Goal: Information Seeking & Learning: Learn about a topic

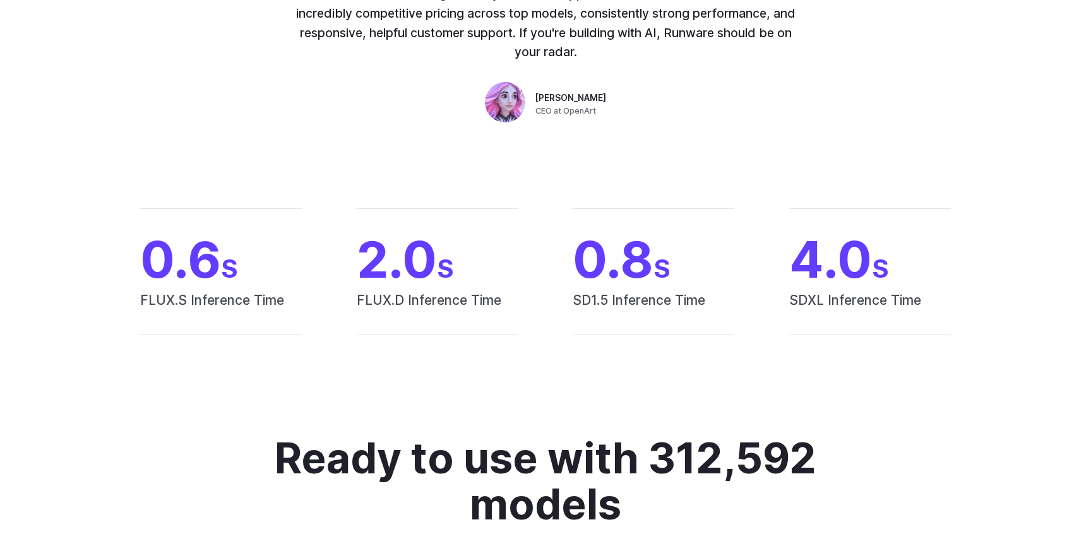
scroll to position [1034, 0]
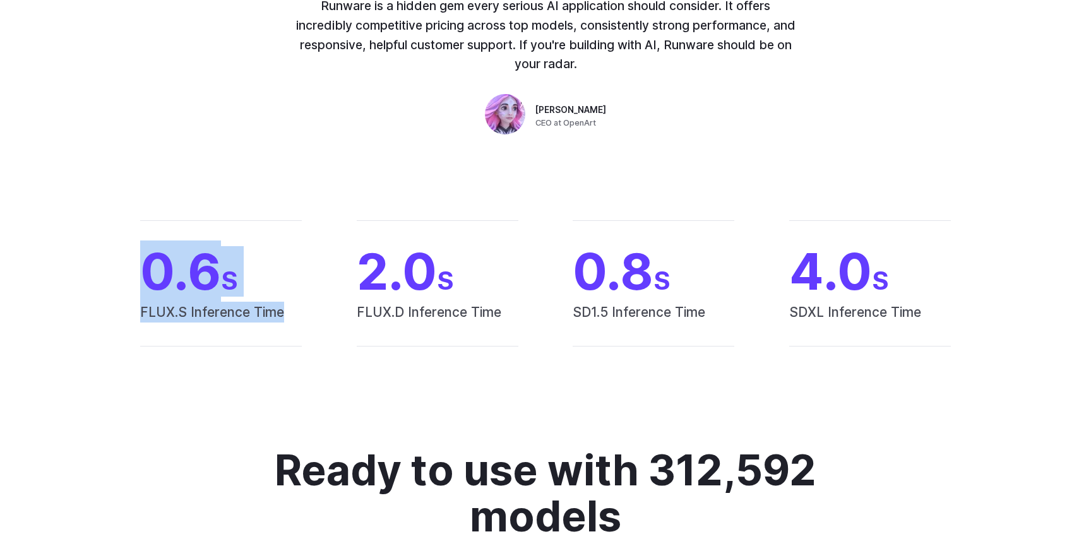
drag, startPoint x: 131, startPoint y: 250, endPoint x: 298, endPoint y: 325, distance: 182.6
click at [298, 325] on div "0.6 S FLUX.S Inference Time 2.0 S FLUX.D Inference Time 0.8 S SD1.5 Inference T…" at bounding box center [545, 283] width 879 height 126
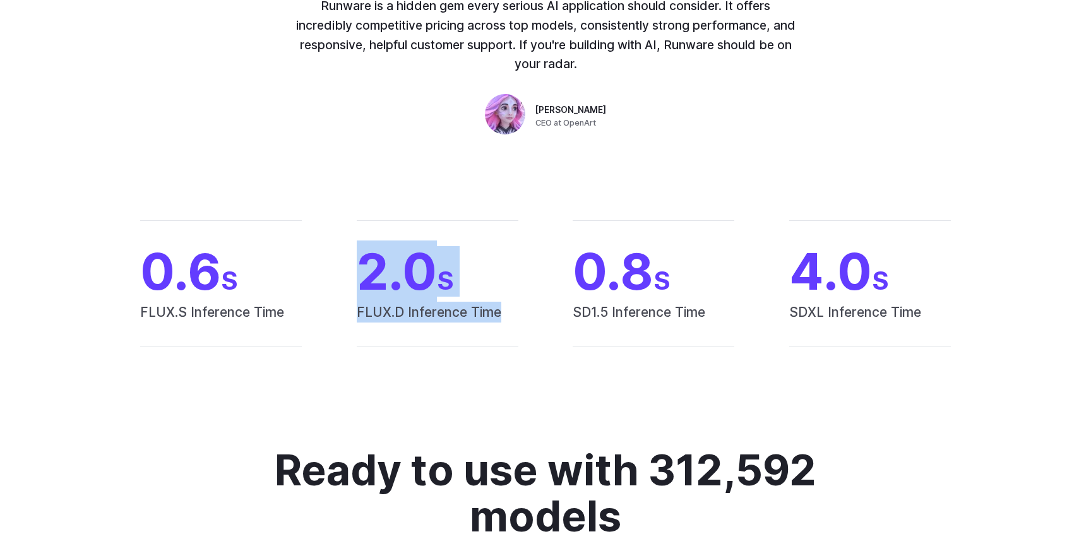
drag, startPoint x: 345, startPoint y: 288, endPoint x: 509, endPoint y: 330, distance: 169.4
click at [509, 330] on div "0.6 S FLUX.S Inference Time 2.0 S FLUX.D Inference Time 0.8 S SD1.5 Inference T…" at bounding box center [545, 283] width 879 height 126
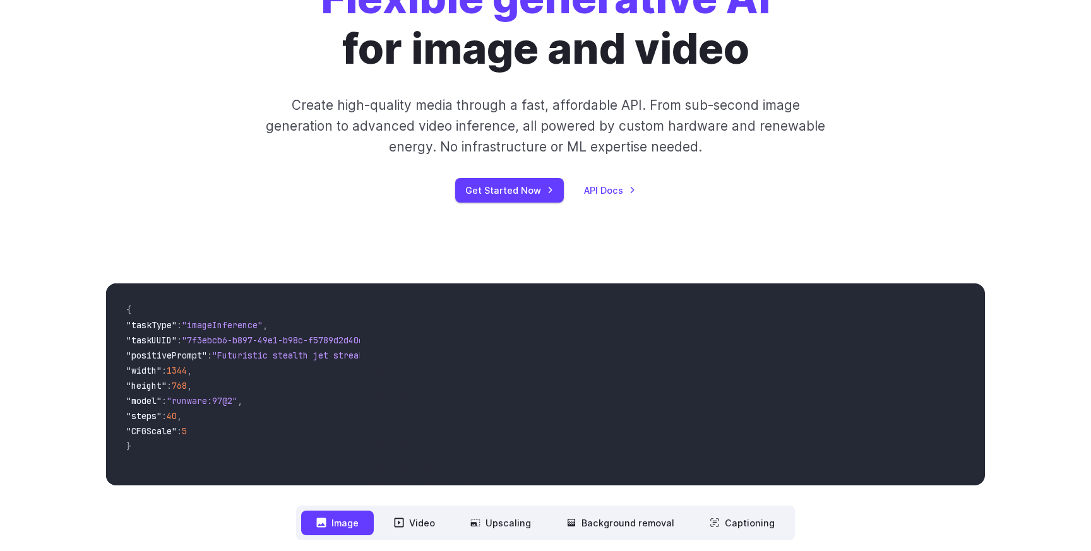
scroll to position [0, 0]
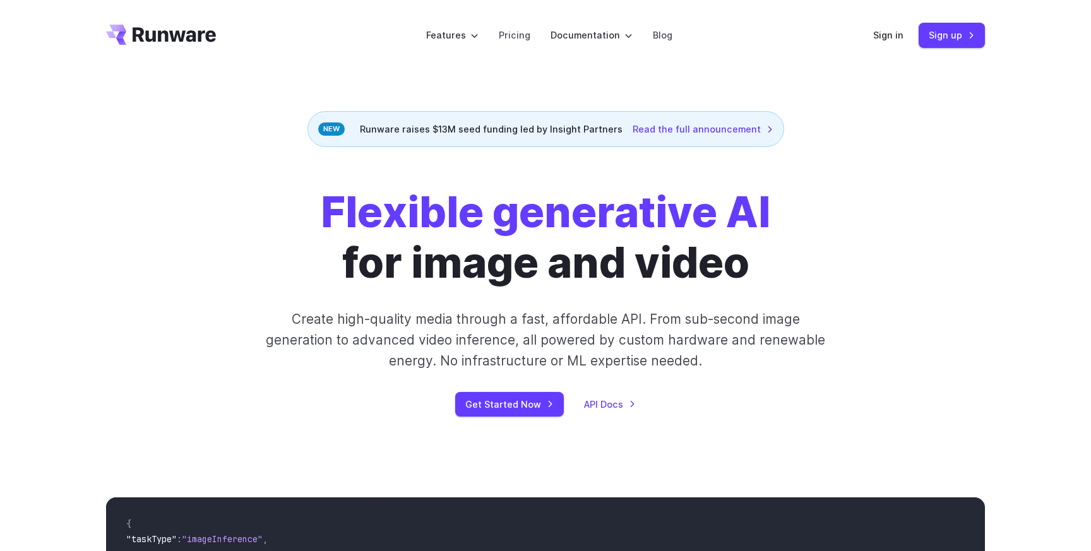
click at [461, 133] on div "Runware raises $13M seed funding led by Insight Partners Read the full announce…" at bounding box center [546, 129] width 477 height 36
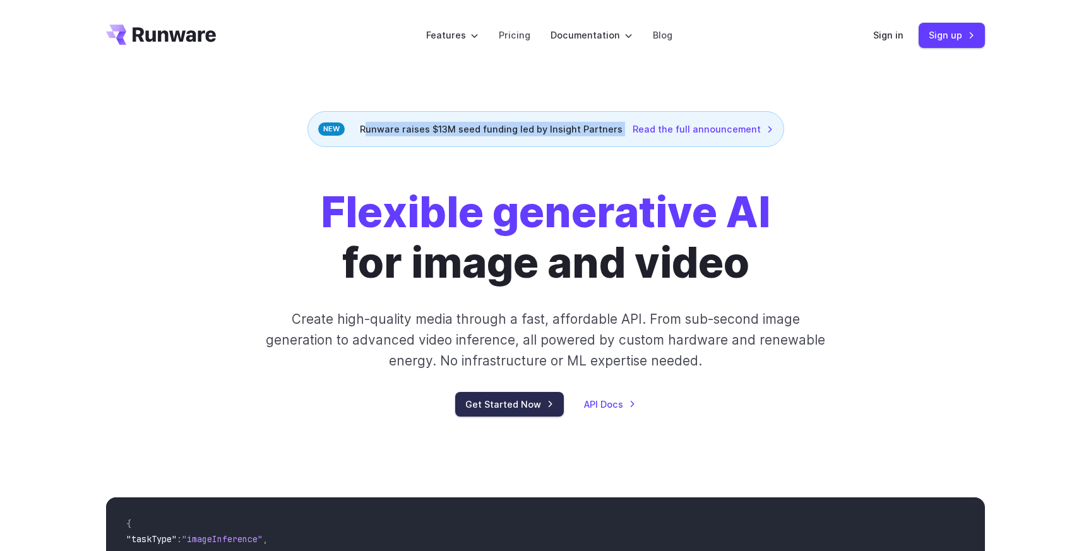
click at [518, 396] on link "Get Started Now" at bounding box center [509, 404] width 109 height 25
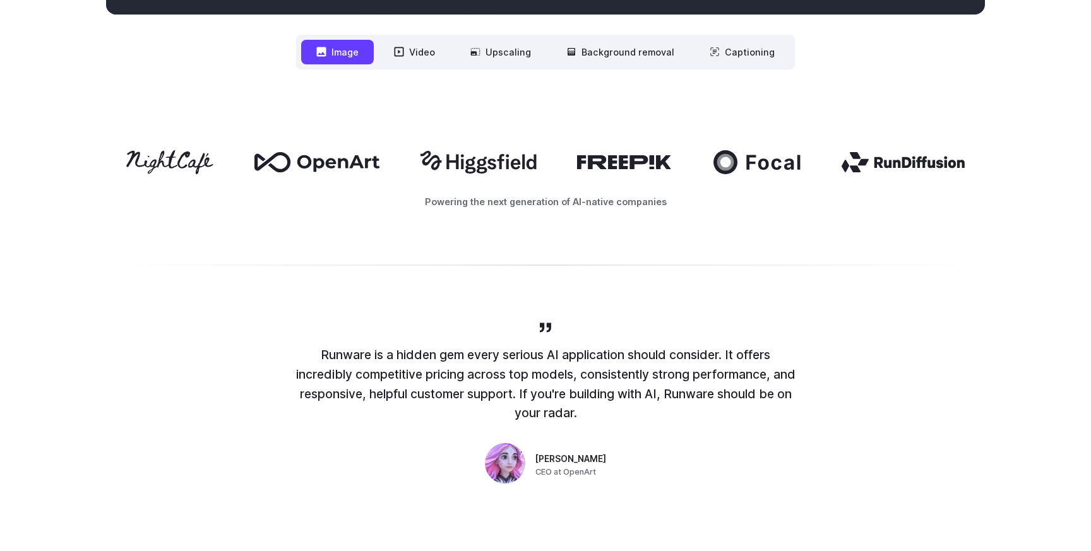
scroll to position [685, 0]
drag, startPoint x: 315, startPoint y: 349, endPoint x: 466, endPoint y: 434, distance: 173.3
click at [466, 434] on div "Runware is a hidden gem every serious AI application should consider. It offers…" at bounding box center [545, 405] width 505 height 168
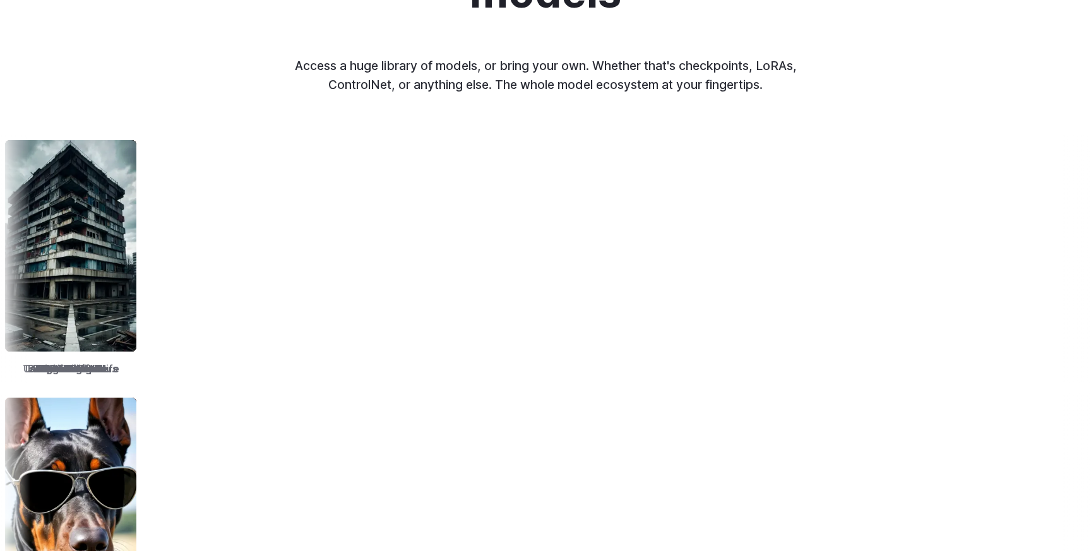
scroll to position [1564, 0]
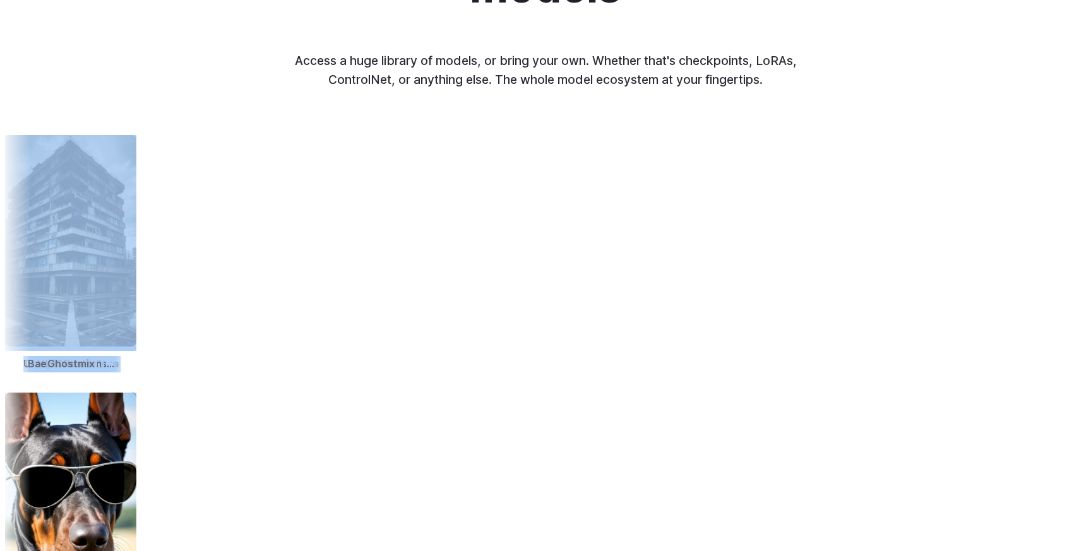
drag, startPoint x: 515, startPoint y: 390, endPoint x: 549, endPoint y: 258, distance: 136.5
click at [549, 258] on div "TrueSketch Detail Tweaker Tales of Digital Life MOHAWK Unstable Diffusers Pictu…" at bounding box center [545, 390] width 1091 height 521
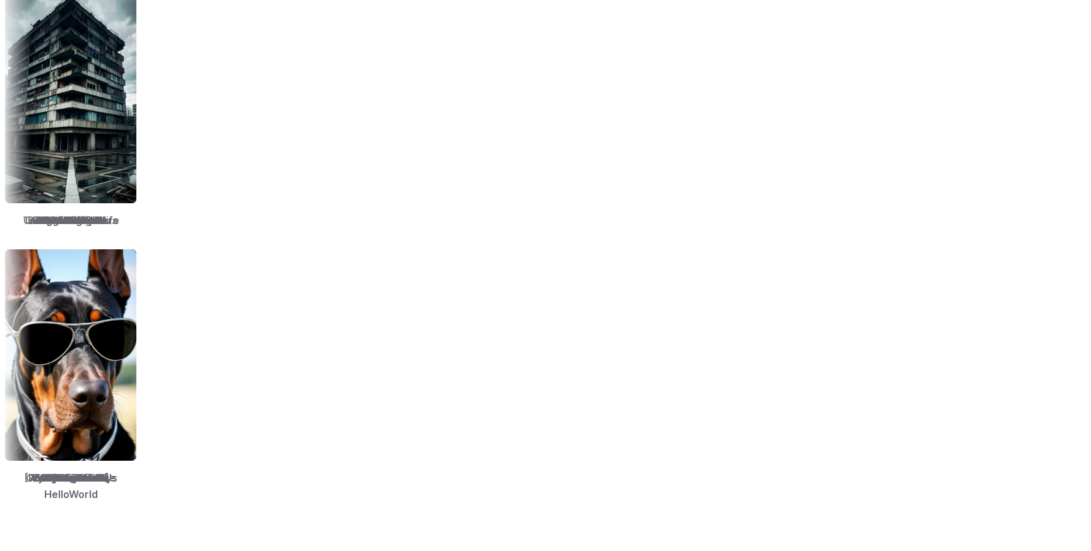
scroll to position [1711, 0]
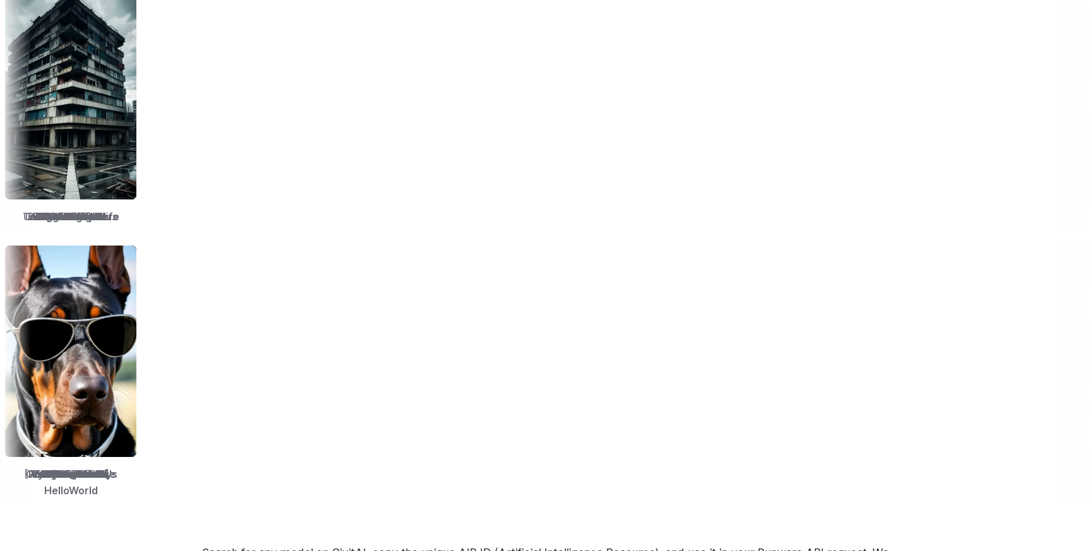
click at [1029, 482] on div "[PERSON_NAME]'s HelloWorld" at bounding box center [1099, 373] width 141 height 264
click at [1015, 482] on div "[PERSON_NAME]'s HelloWorld" at bounding box center [1085, 373] width 141 height 264
click at [1019, 482] on div "[PERSON_NAME]'s HelloWorld" at bounding box center [1089, 373] width 141 height 264
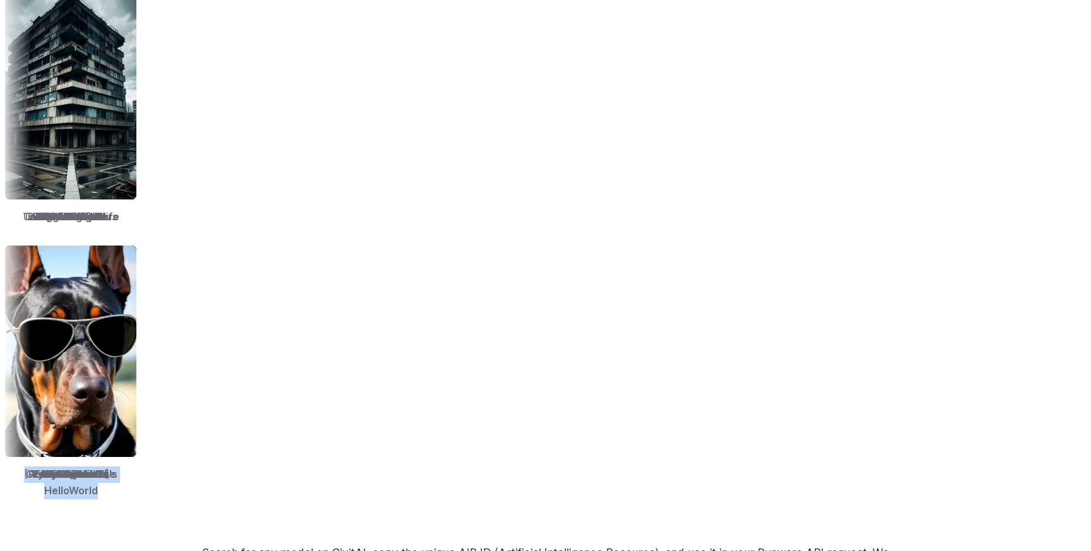
click at [1026, 473] on span "[PERSON_NAME]'s HelloWorld" at bounding box center [1091, 483] width 131 height 32
drag, startPoint x: 616, startPoint y: 474, endPoint x: 306, endPoint y: 489, distance: 311.0
click at [306, 489] on div "Ready to use with 312,592 models Access a huge library of models, or bring your…" at bounding box center [545, 175] width 1091 height 809
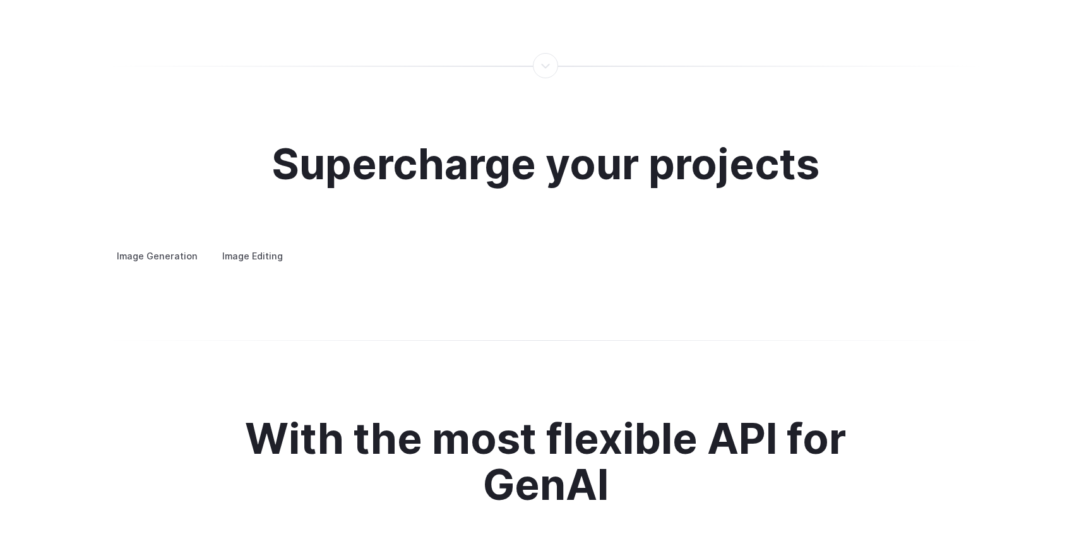
scroll to position [2336, 0]
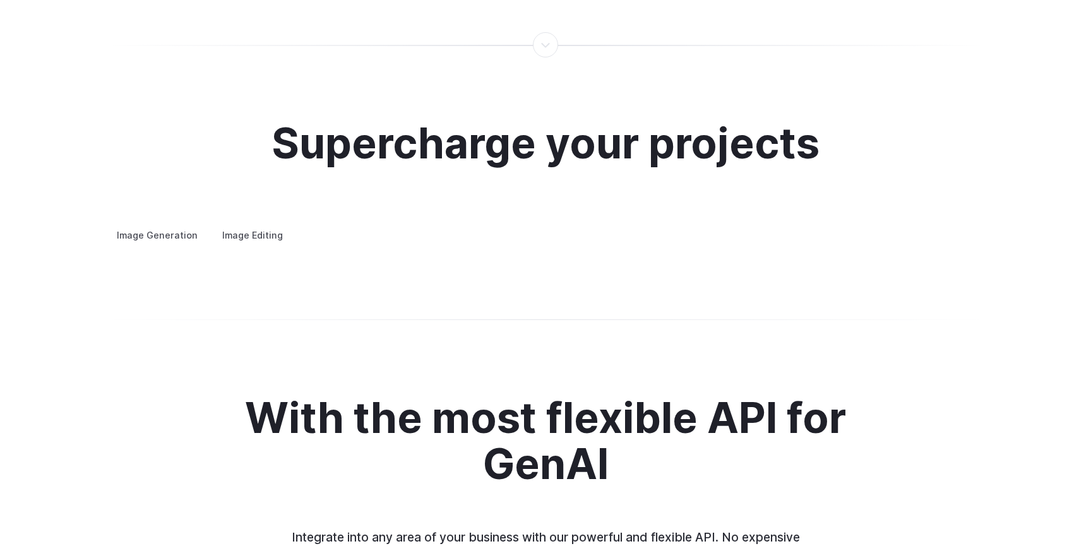
click at [0, 0] on summary "Concept design" at bounding box center [0, 0] width 0 height 0
click at [0, 0] on summary "Creative styling" at bounding box center [0, 0] width 0 height 0
